Goal: Transaction & Acquisition: Download file/media

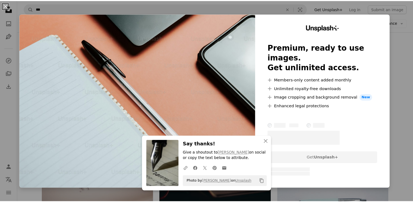
scroll to position [385, 0]
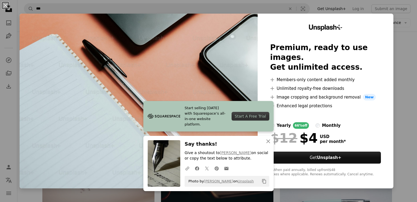
drag, startPoint x: 4, startPoint y: 5, endPoint x: 9, endPoint y: 5, distance: 4.4
click at [4, 4] on button "An X shape" at bounding box center [5, 5] width 7 height 7
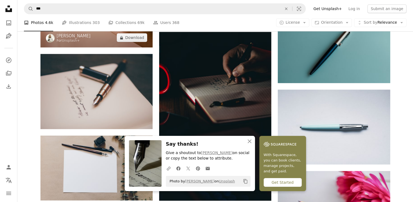
scroll to position [471, 0]
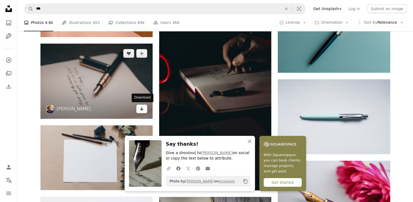
click at [142, 110] on icon "Arrow pointing down" at bounding box center [142, 108] width 4 height 7
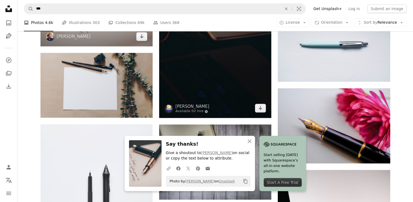
scroll to position [547, 0]
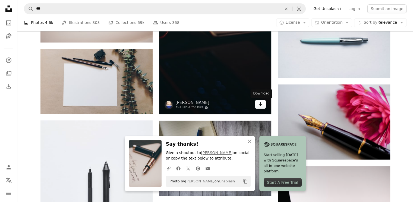
click at [262, 106] on icon "Arrow pointing down" at bounding box center [260, 104] width 4 height 7
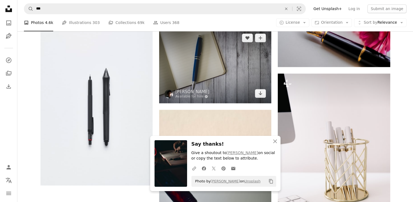
scroll to position [641, 0]
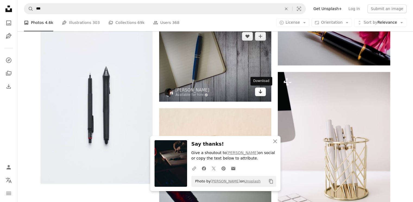
click at [260, 93] on icon "Arrow pointing down" at bounding box center [260, 91] width 4 height 7
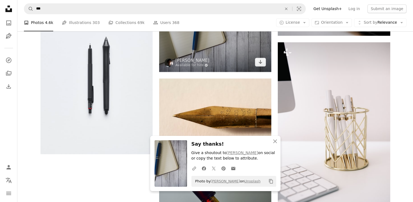
scroll to position [671, 0]
